Goal: Information Seeking & Learning: Learn about a topic

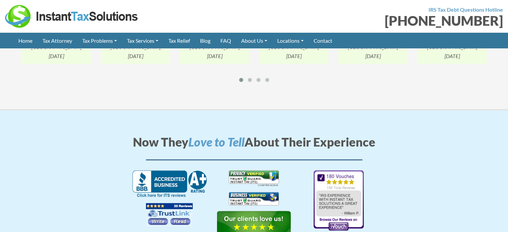
scroll to position [934, 0]
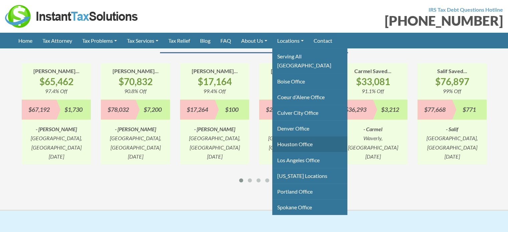
click at [302, 136] on link "Houston Office" at bounding box center [309, 144] width 75 height 16
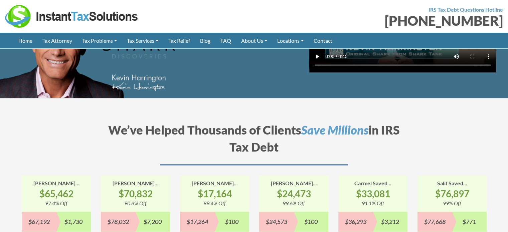
scroll to position [767, 0]
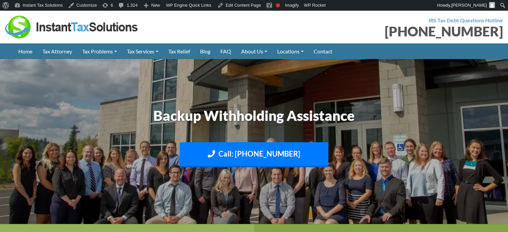
click at [185, 31] on div at bounding box center [127, 27] width 244 height 23
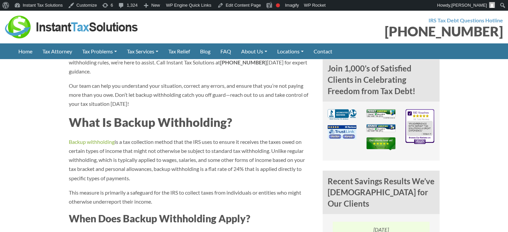
scroll to position [468, 0]
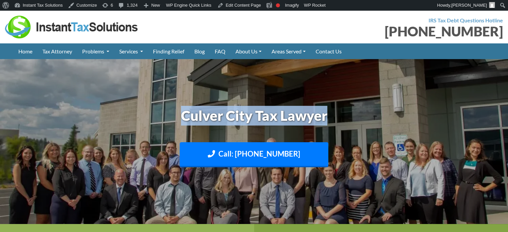
click at [347, 114] on h1 "Culver City Tax Lawyer" at bounding box center [254, 116] width 371 height 20
click at [186, 123] on h1 "Culver City Tax Lawyer" at bounding box center [254, 116] width 371 height 20
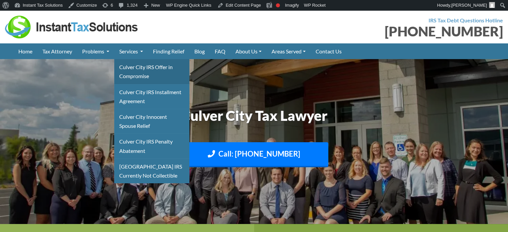
drag, startPoint x: 139, startPoint y: 68, endPoint x: 152, endPoint y: 62, distance: 14.6
click at [139, 68] on link "Culver City IRS Offer in Compromise" at bounding box center [151, 71] width 75 height 25
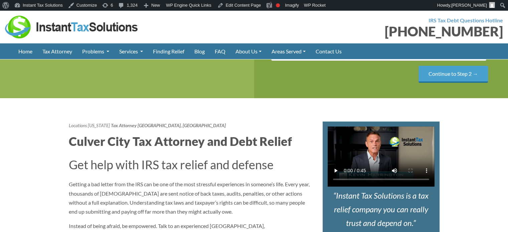
scroll to position [167, 0]
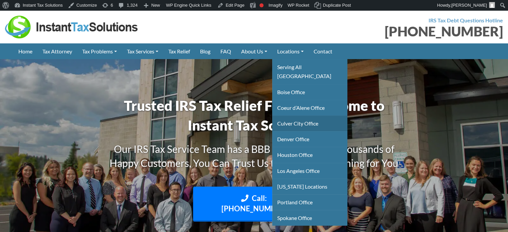
click at [303, 116] on link "Culver City Office" at bounding box center [309, 124] width 75 height 16
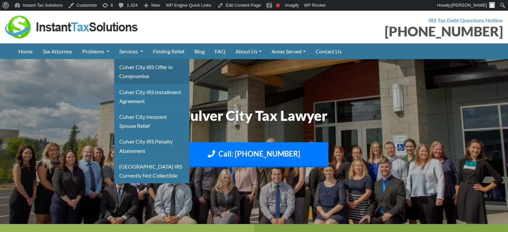
click at [135, 69] on link "Culver City IRS Offer in Compromise" at bounding box center [151, 71] width 75 height 25
click at [142, 70] on link "Culver City IRS Offer in Compromise" at bounding box center [151, 71] width 75 height 25
click at [137, 69] on link "Culver City IRS Offer in Compromise" at bounding box center [151, 71] width 75 height 25
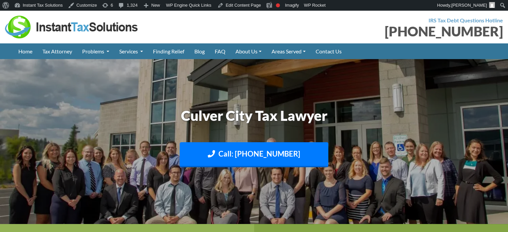
click at [142, 83] on img at bounding box center [254, 141] width 508 height 303
click at [283, 23] on div "IRS Tax Debt Questions Hotline (888) 946-2999" at bounding box center [381, 27] width 254 height 23
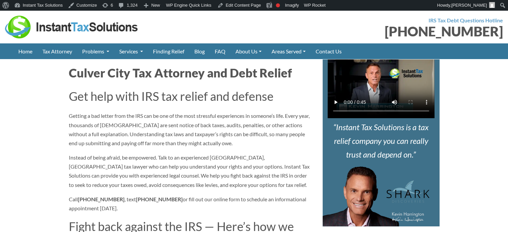
scroll to position [234, 0]
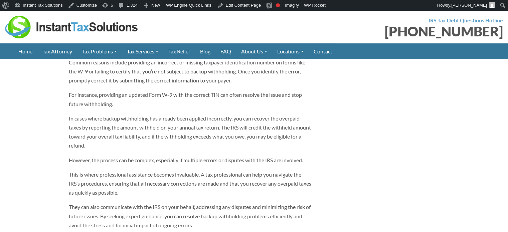
scroll to position [2238, 0]
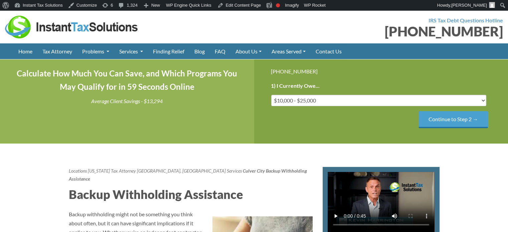
scroll to position [134, 0]
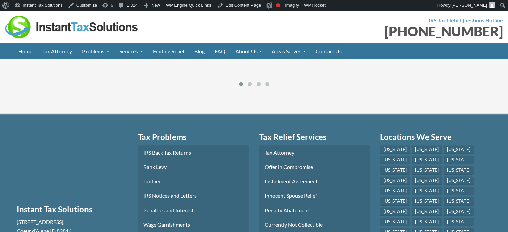
scroll to position [2872, 0]
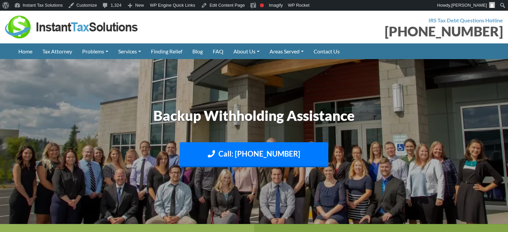
click at [81, 113] on h1 "Backup Withholding Assistance" at bounding box center [254, 116] width 371 height 20
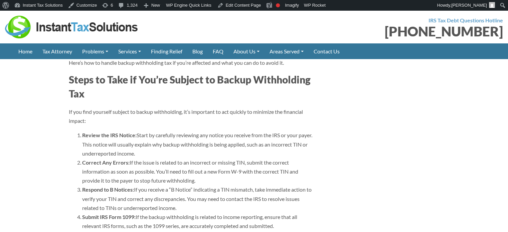
scroll to position [1603, 0]
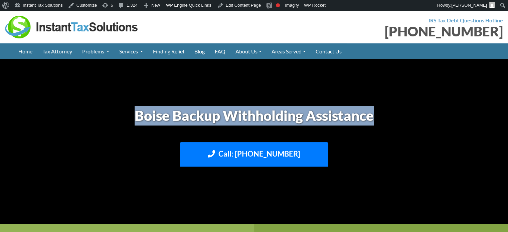
click at [416, 117] on h1 "Boise Backup Withholding Assistance" at bounding box center [254, 116] width 371 height 20
click at [421, 119] on h1 "Boise Backup Withholding Assistance" at bounding box center [254, 116] width 371 height 20
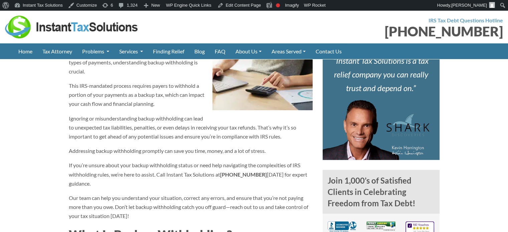
scroll to position [234, 0]
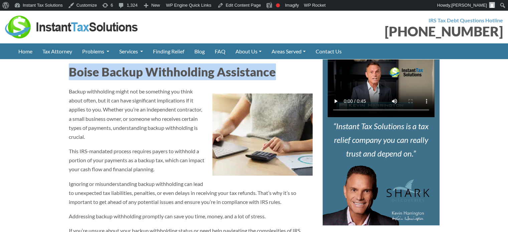
drag, startPoint x: 67, startPoint y: 102, endPoint x: 297, endPoint y: 93, distance: 229.3
click at [293, 80] on h2 "Boise Backup Withholding Assistance" at bounding box center [191, 71] width 244 height 17
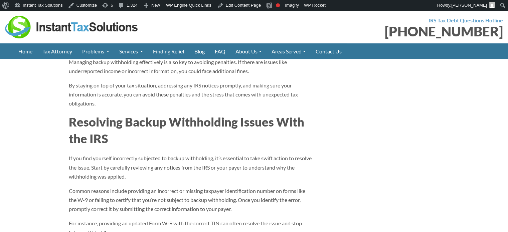
scroll to position [2137, 0]
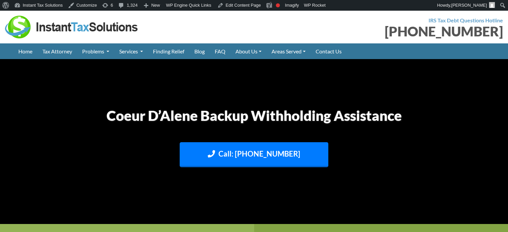
click at [394, 119] on h1 "Coeur D’Alene Backup Withholding Assistance" at bounding box center [254, 116] width 371 height 20
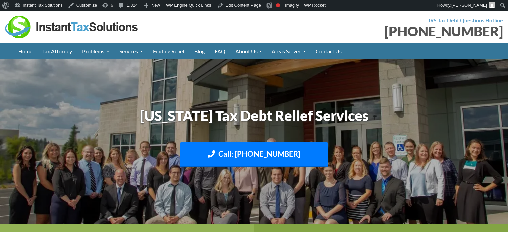
click at [372, 121] on h1 "[US_STATE] Tax Debt Relief Services" at bounding box center [254, 116] width 371 height 20
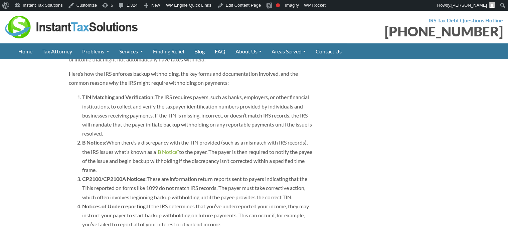
scroll to position [935, 0]
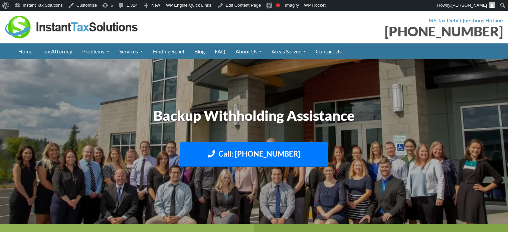
click at [131, 96] on img at bounding box center [254, 141] width 508 height 303
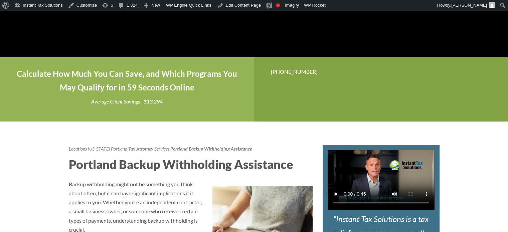
scroll to position [167, 0]
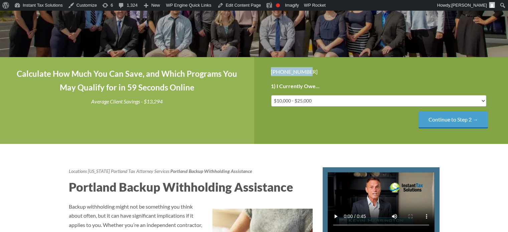
drag, startPoint x: 269, startPoint y: 71, endPoint x: 327, endPoint y: 71, distance: 58.8
click at [327, 71] on div "[PHONE_NUMBER] Step 1 of 4 25% 1) I Currently Owe... Less than $10,000 $10,000 …" at bounding box center [381, 100] width 254 height 87
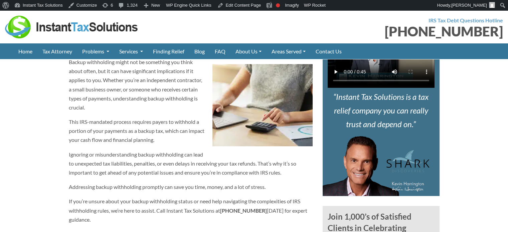
scroll to position [200, 0]
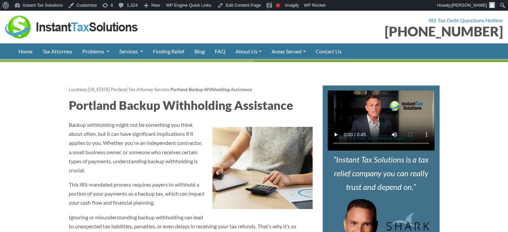
drag, startPoint x: 0, startPoint y: 163, endPoint x: 4, endPoint y: 161, distance: 4.5
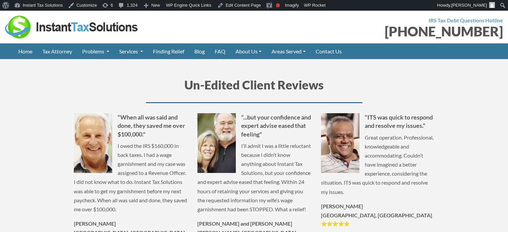
scroll to position [2672, 0]
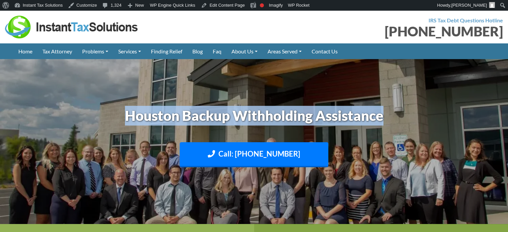
drag, startPoint x: 158, startPoint y: 119, endPoint x: 434, endPoint y: 119, distance: 275.5
click at [432, 119] on h1 "Houston Backup Withholding Assistance" at bounding box center [254, 116] width 371 height 20
click at [434, 119] on h1 "Houston Backup Withholding Assistance" at bounding box center [254, 116] width 371 height 20
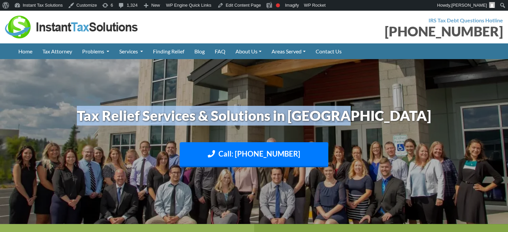
drag, startPoint x: 160, startPoint y: 121, endPoint x: 394, endPoint y: 125, distance: 233.5
click at [394, 125] on h1 "Tax Relief Services & Solutions in [GEOGRAPHIC_DATA]" at bounding box center [254, 116] width 371 height 20
click at [359, 113] on h1 "Tax Relief Services & Solutions in [GEOGRAPHIC_DATA]" at bounding box center [254, 116] width 371 height 20
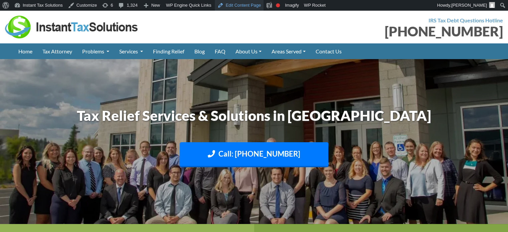
drag, startPoint x: 235, startPoint y: 7, endPoint x: 237, endPoint y: 14, distance: 7.5
click at [235, 7] on link "Edit Content Page" at bounding box center [239, 5] width 49 height 11
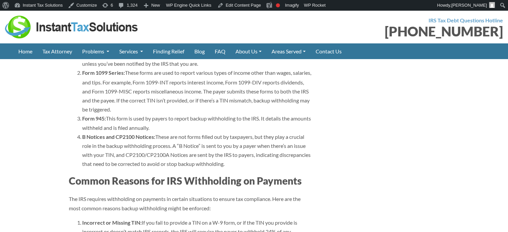
scroll to position [1269, 0]
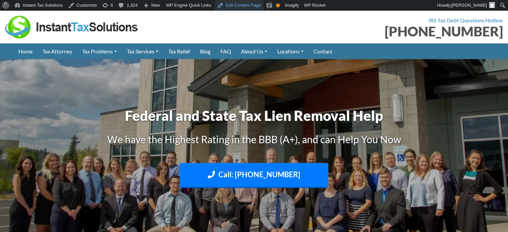
click at [230, 3] on link "Edit Content Page" at bounding box center [239, 5] width 49 height 11
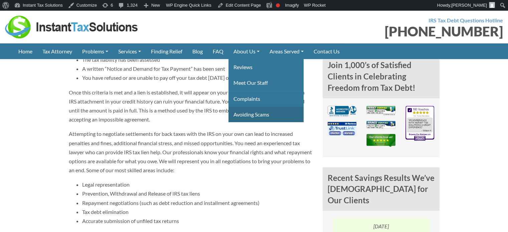
scroll to position [501, 0]
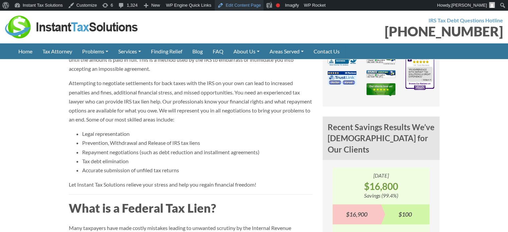
click at [244, 5] on link "Edit Content Page" at bounding box center [239, 5] width 49 height 11
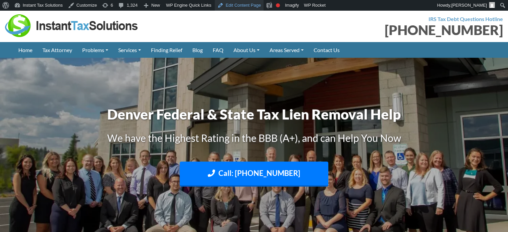
scroll to position [0, 0]
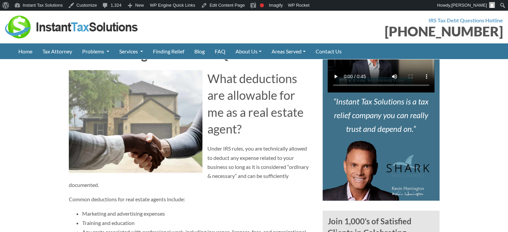
scroll to position [267, 0]
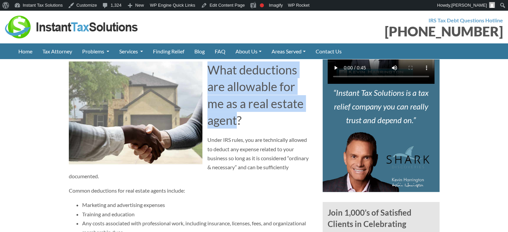
drag, startPoint x: 212, startPoint y: 96, endPoint x: 247, endPoint y: 145, distance: 60.1
click at [240, 128] on span "What deductions are allowable for me as a real estate agent?" at bounding box center [255, 94] width 96 height 65
click at [248, 129] on h2 "What deductions are allowable for me as a real estate agent?" at bounding box center [191, 94] width 244 height 67
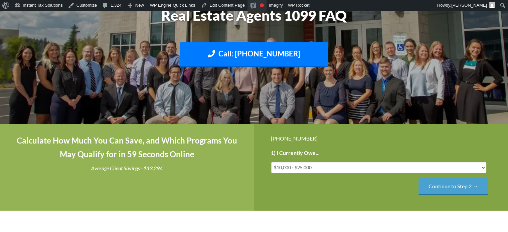
scroll to position [0, 0]
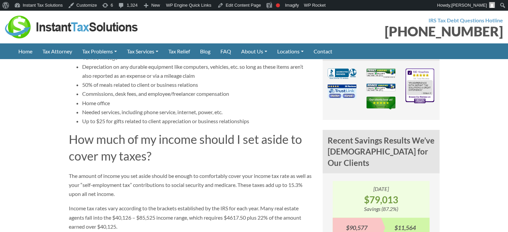
scroll to position [568, 0]
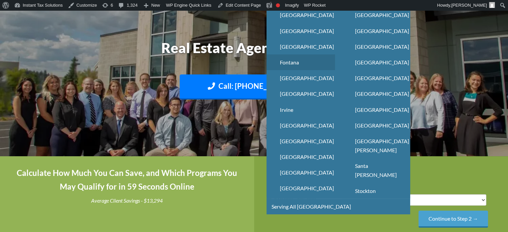
scroll to position [67, 0]
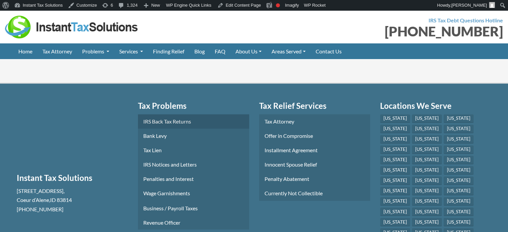
scroll to position [1069, 0]
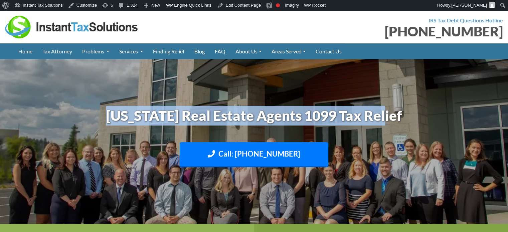
click at [364, 100] on img at bounding box center [254, 141] width 508 height 303
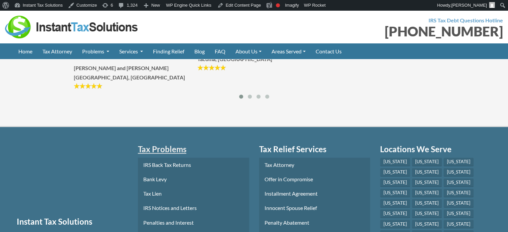
scroll to position [1102, 0]
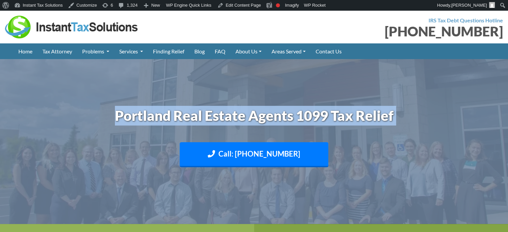
click at [420, 85] on header "Portland Real Estate Agents 1099 Tax Relief Call: [PHONE_NUMBER] Text: [PHONE_N…" at bounding box center [254, 141] width 508 height 165
click at [377, 100] on img at bounding box center [254, 141] width 508 height 303
click at [260, 90] on img at bounding box center [254, 141] width 508 height 303
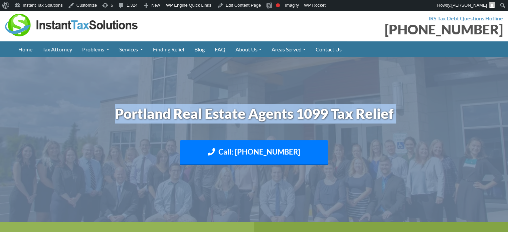
scroll to position [134, 0]
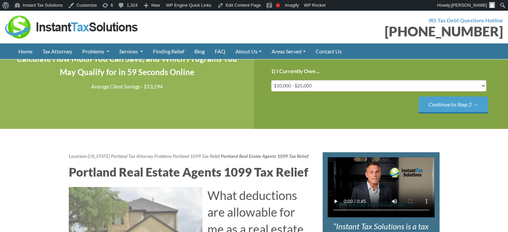
click at [191, 129] on div "Calculate How Much You Can Save, and Which Programs You May Qualify for in 59 S…" at bounding box center [127, 85] width 254 height 87
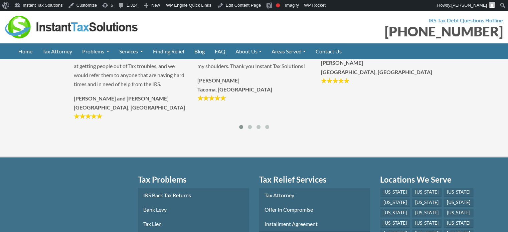
scroll to position [1069, 0]
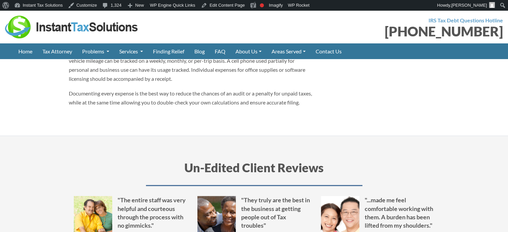
scroll to position [768, 0]
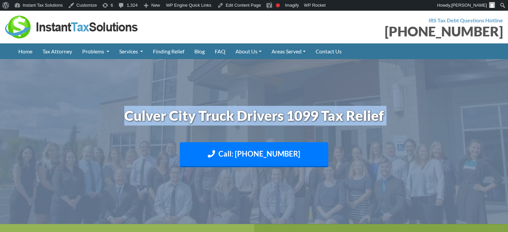
drag, startPoint x: 251, startPoint y: 117, endPoint x: 409, endPoint y: 101, distance: 158.8
click at [409, 101] on header "Culver City Truck Drivers 1099 Tax Relief Call: (888) 946-2999 Text: 208-773-28…" at bounding box center [254, 141] width 508 height 165
click at [421, 102] on img at bounding box center [254, 141] width 508 height 303
drag, startPoint x: 243, startPoint y: 120, endPoint x: 248, endPoint y: 120, distance: 5.4
click at [243, 120] on h1 "Culver City Truck Drivers 1099 Tax Relief" at bounding box center [254, 116] width 371 height 20
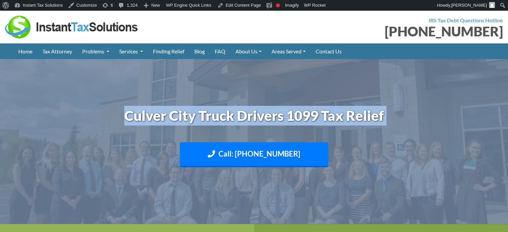
click at [197, 117] on h1 "Culver City Truck Drivers 1099 Tax Relief" at bounding box center [254, 116] width 371 height 20
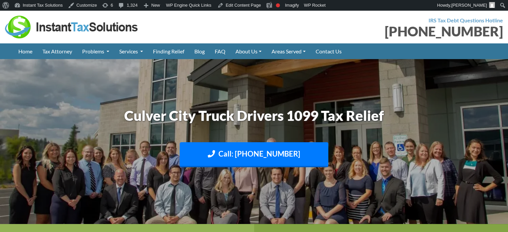
click at [113, 117] on h1 "Culver City Truck Drivers 1099 Tax Relief" at bounding box center [254, 116] width 371 height 20
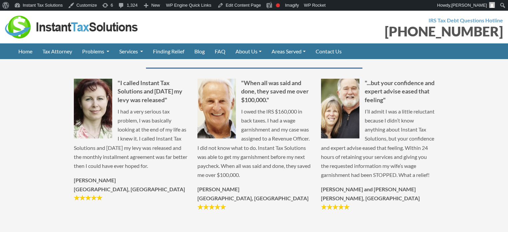
scroll to position [1503, 0]
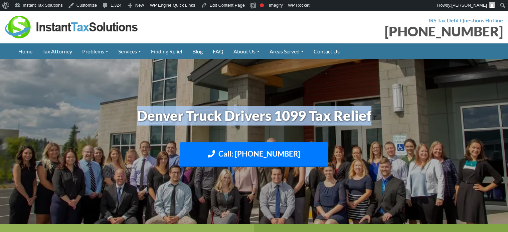
drag, startPoint x: 136, startPoint y: 116, endPoint x: 385, endPoint y: 116, distance: 249.5
click at [382, 116] on h1 "Denver Truck Drivers 1099 Tax Relief" at bounding box center [254, 116] width 371 height 20
click at [386, 116] on h1 "Denver Truck Drivers 1099 Tax Relief" at bounding box center [254, 116] width 371 height 20
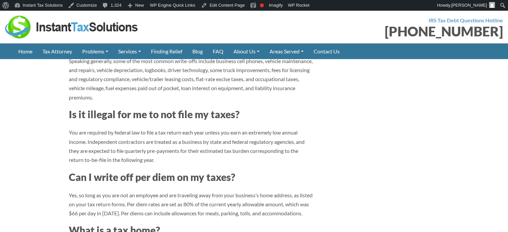
scroll to position [1136, 0]
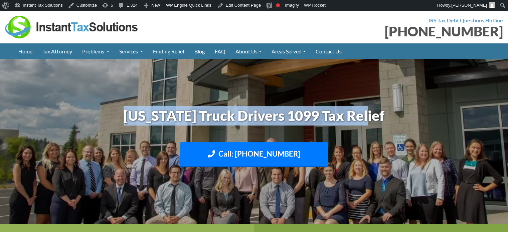
click at [333, 112] on h1 "[US_STATE] Truck Drivers 1099 Tax Relief" at bounding box center [254, 116] width 371 height 20
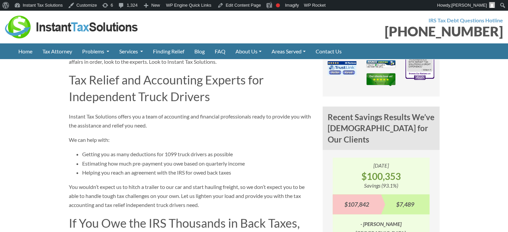
scroll to position [568, 0]
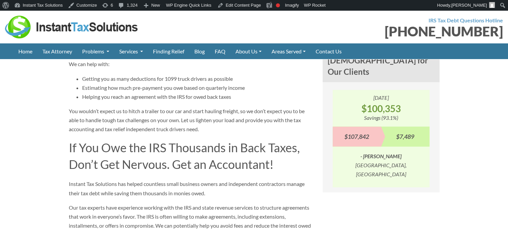
scroll to position [635, 0]
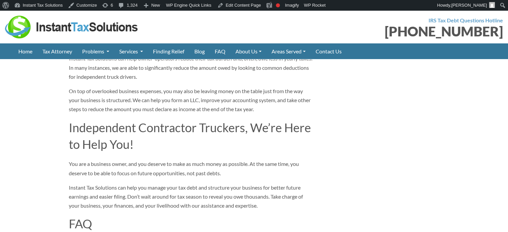
scroll to position [902, 0]
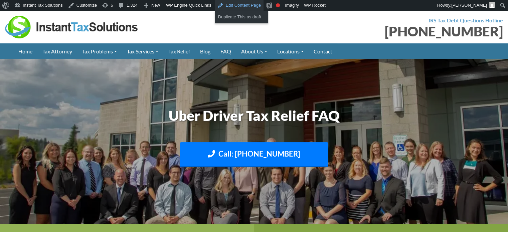
drag, startPoint x: 234, startPoint y: 9, endPoint x: 242, endPoint y: 9, distance: 8.0
click at [234, 9] on link "Edit Content Page" at bounding box center [239, 5] width 49 height 11
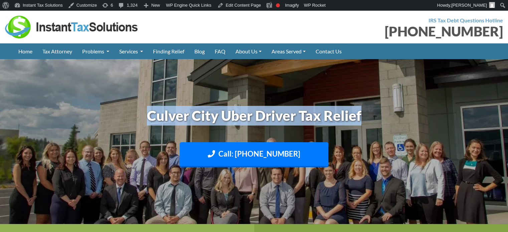
drag, startPoint x: 146, startPoint y: 118, endPoint x: 404, endPoint y: 108, distance: 258.3
click at [404, 108] on h1 "Culver City Uber Driver Tax Relief" at bounding box center [254, 116] width 371 height 20
click at [401, 123] on h1 "Culver City Uber Driver Tax Relief" at bounding box center [254, 116] width 371 height 20
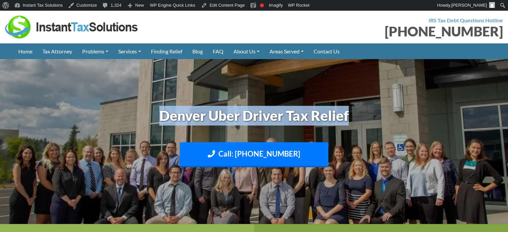
drag, startPoint x: 154, startPoint y: 114, endPoint x: 365, endPoint y: 115, distance: 211.4
click at [365, 115] on h1 "Denver Uber Driver Tax Relief" at bounding box center [254, 116] width 371 height 20
click at [375, 115] on h1 "Denver Uber Driver Tax Relief" at bounding box center [254, 116] width 371 height 20
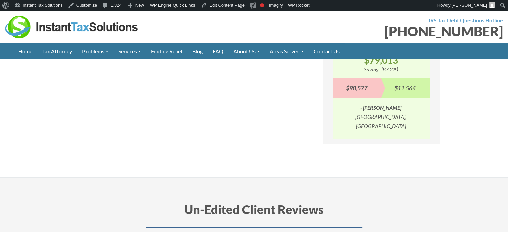
scroll to position [668, 0]
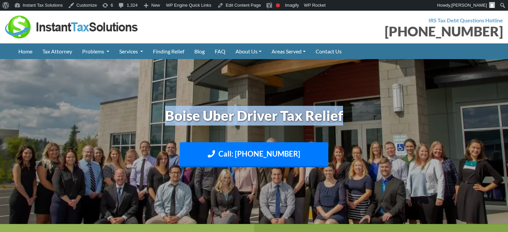
drag, startPoint x: 265, startPoint y: 117, endPoint x: 352, endPoint y: 117, distance: 87.2
click at [352, 117] on h1 "Boise Uber Driver Tax Relief" at bounding box center [254, 116] width 371 height 20
click at [354, 117] on h1 "Boise Uber Driver Tax Relief" at bounding box center [254, 116] width 371 height 20
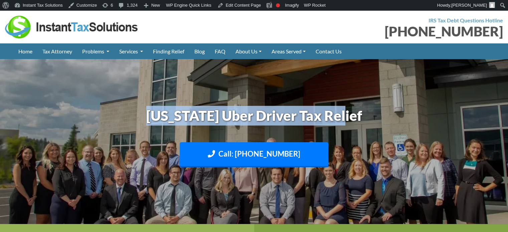
drag, startPoint x: 174, startPoint y: 113, endPoint x: 387, endPoint y: 117, distance: 213.1
click at [380, 116] on h1 "[US_STATE] Uber Driver Tax Relief" at bounding box center [254, 116] width 371 height 20
click at [392, 118] on h1 "Montana Uber Driver Tax Relief" at bounding box center [254, 116] width 371 height 20
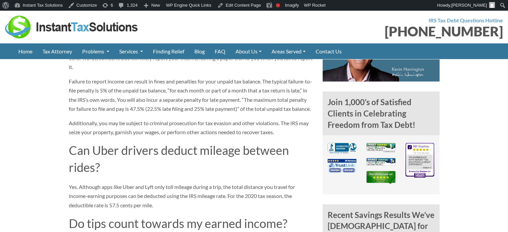
scroll to position [401, 0]
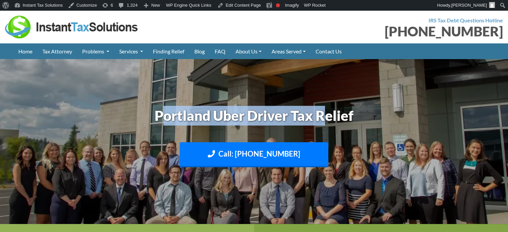
drag, startPoint x: 160, startPoint y: 113, endPoint x: 332, endPoint y: 116, distance: 172.4
click at [330, 116] on h1 "Portland Uber Driver Tax Relief" at bounding box center [254, 116] width 371 height 20
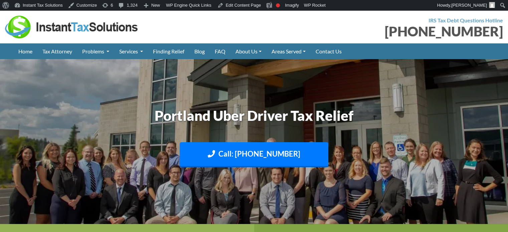
click at [364, 116] on h1 "Portland Uber Driver Tax Relief" at bounding box center [254, 116] width 371 height 20
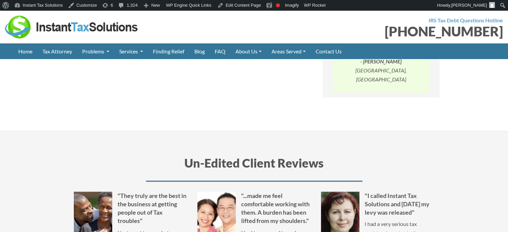
scroll to position [701, 0]
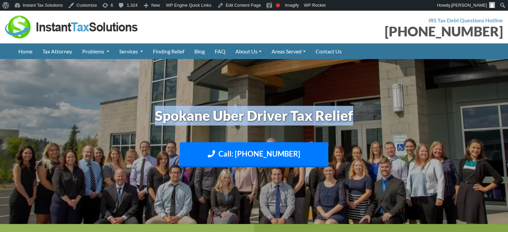
drag, startPoint x: 152, startPoint y: 110, endPoint x: 399, endPoint y: 111, distance: 247.5
click at [399, 111] on h1 "Spokane Uber Driver Tax Relief" at bounding box center [254, 116] width 371 height 20
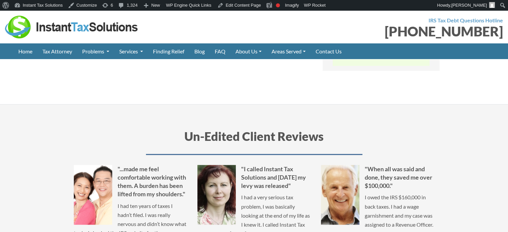
scroll to position [735, 0]
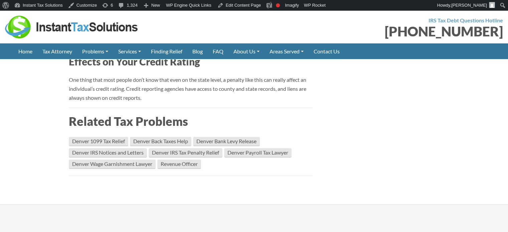
scroll to position [2705, 0]
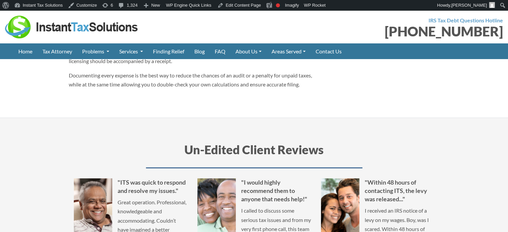
scroll to position [802, 0]
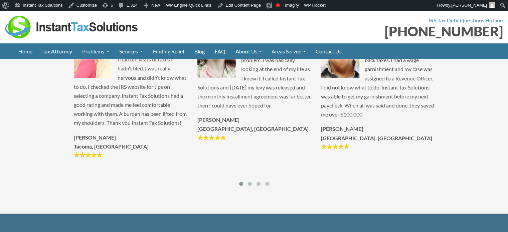
scroll to position [1503, 0]
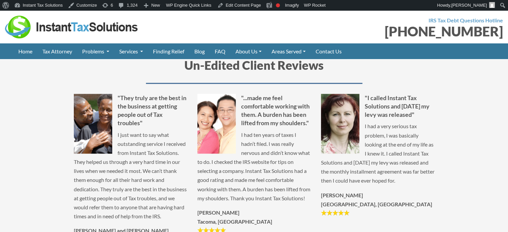
scroll to position [802, 0]
